Goal: Find specific fact: Find specific fact

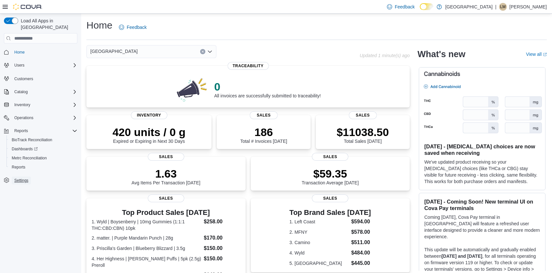
click at [22, 178] on span "Settings" at bounding box center [21, 180] width 14 height 5
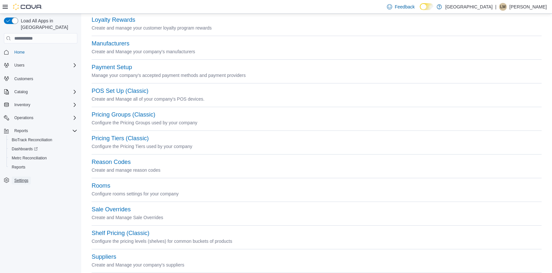
scroll to position [234, 0]
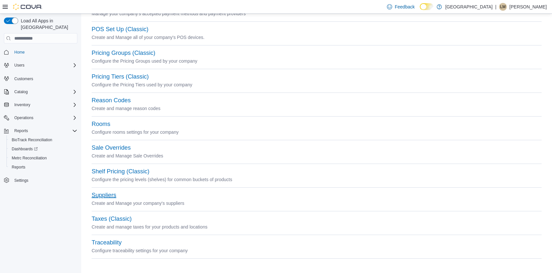
click at [101, 193] on button "Suppliers" at bounding box center [104, 195] width 25 height 7
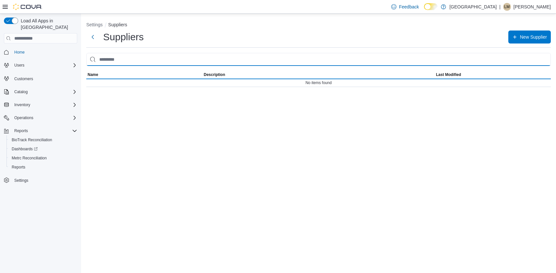
click at [162, 60] on input "search" at bounding box center [318, 59] width 465 height 13
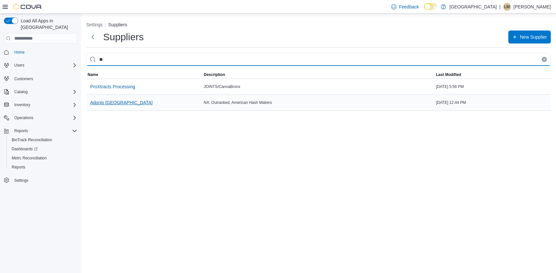
type input "**"
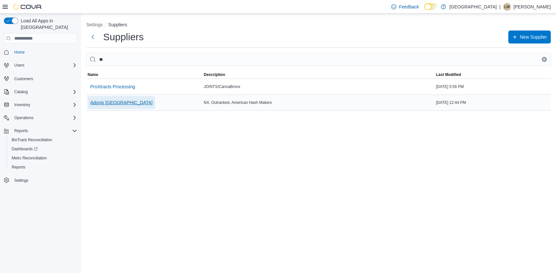
click at [103, 103] on span "Adonis NY" at bounding box center [121, 102] width 62 height 6
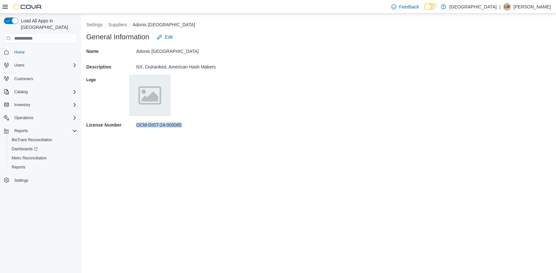
drag, startPoint x: 183, startPoint y: 124, endPoint x: 137, endPoint y: 124, distance: 46.4
click at [137, 124] on div "OCM-DIST-24-000085" at bounding box center [343, 124] width 415 height 5
copy p "OCM-DIST-24-000085"
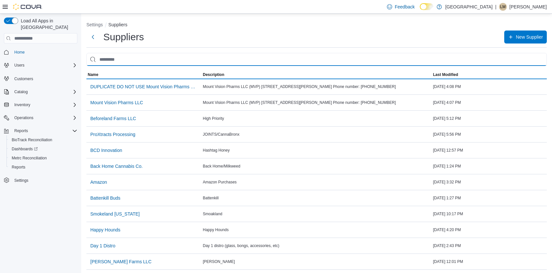
click at [137, 58] on input "search" at bounding box center [316, 59] width 460 height 13
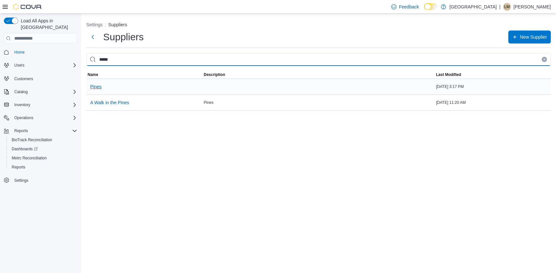
type input "*****"
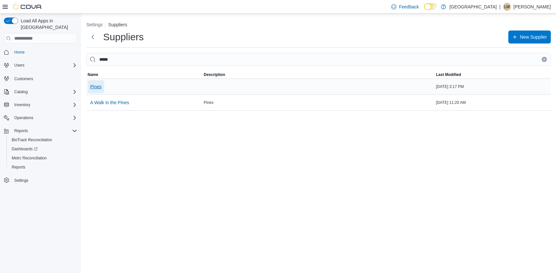
click at [98, 84] on span "Pines" at bounding box center [95, 86] width 11 height 6
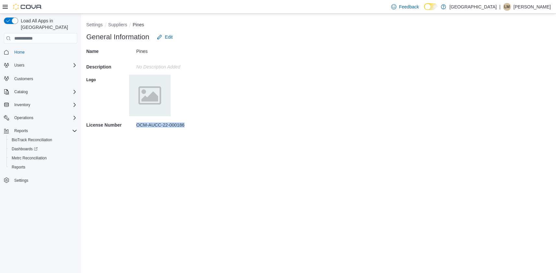
drag, startPoint x: 185, startPoint y: 124, endPoint x: 137, endPoint y: 126, distance: 47.4
click at [137, 126] on div "OCM-AUCC-22-000186" at bounding box center [343, 124] width 415 height 5
drag, startPoint x: 137, startPoint y: 126, endPoint x: 154, endPoint y: 126, distance: 16.2
copy p "OCM-AUCC-22-000186"
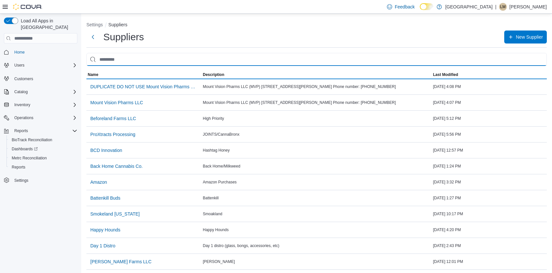
click at [153, 60] on input "search" at bounding box center [316, 59] width 460 height 13
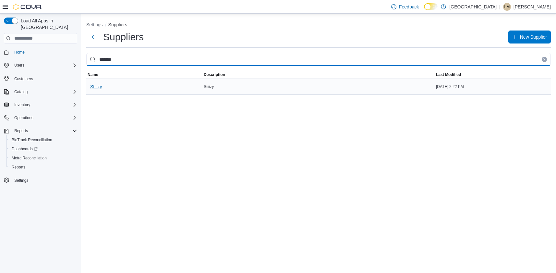
type input "*******"
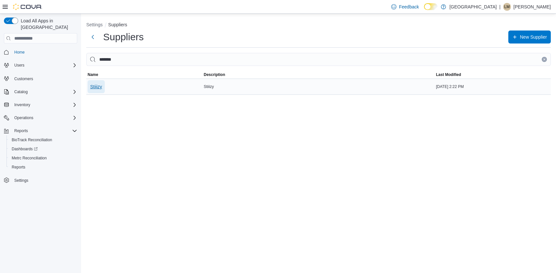
click at [98, 86] on span "Stiiizy" at bounding box center [96, 86] width 12 height 6
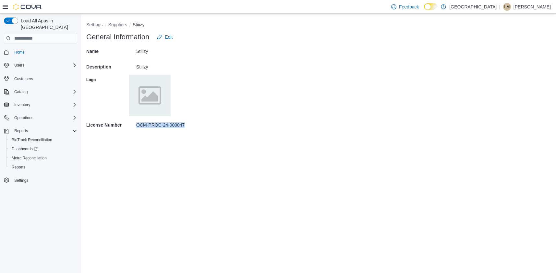
drag, startPoint x: 191, startPoint y: 125, endPoint x: 135, endPoint y: 125, distance: 55.8
click at [135, 125] on div "License Number OCM-PROC-24-000047" at bounding box center [318, 125] width 465 height 16
drag, startPoint x: 135, startPoint y: 125, endPoint x: 143, endPoint y: 125, distance: 8.1
copy div "OCM-PROC-24-000047"
